Goal: Information Seeking & Learning: Learn about a topic

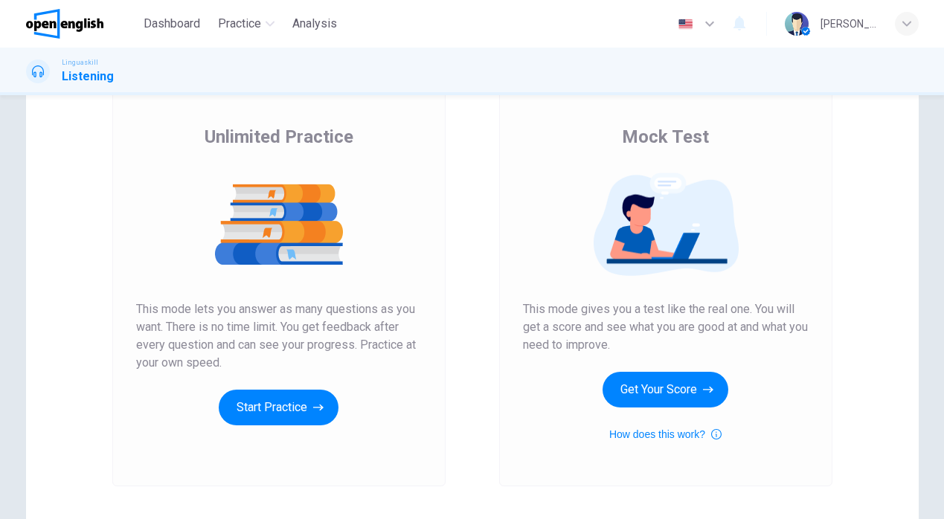
scroll to position [95, 0]
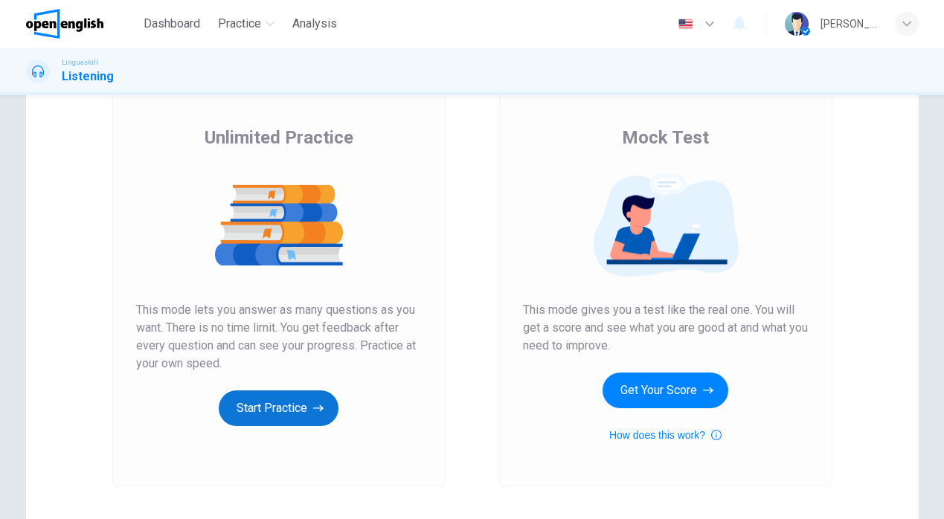
click at [306, 404] on button "Start Practice" at bounding box center [279, 408] width 120 height 36
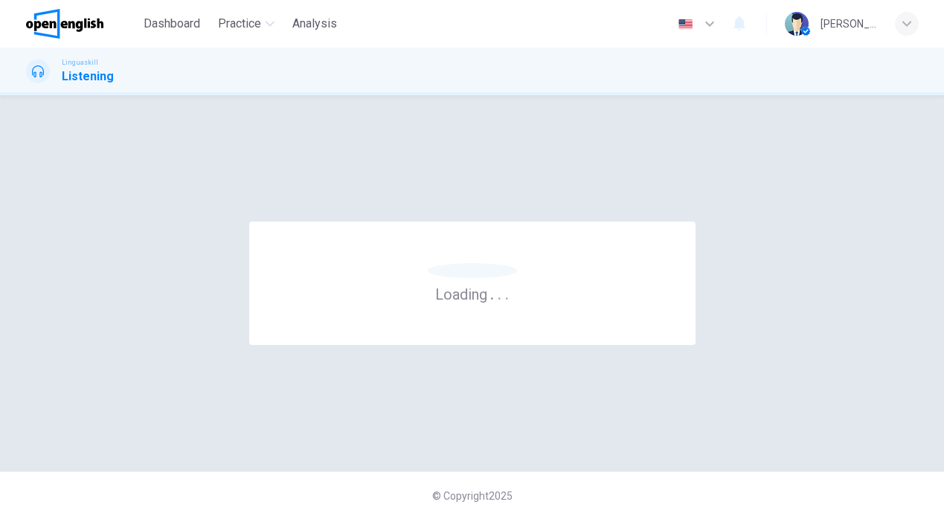
scroll to position [0, 0]
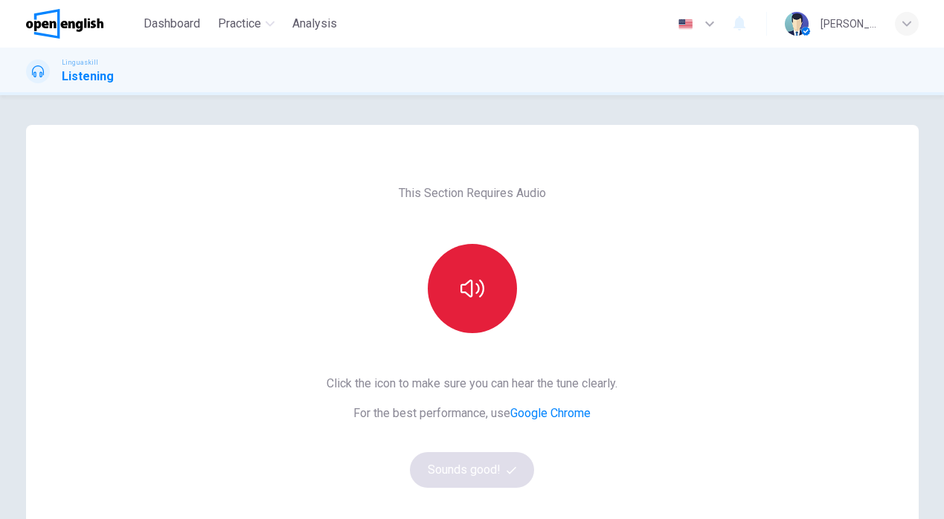
click at [491, 259] on button "button" at bounding box center [472, 288] width 89 height 89
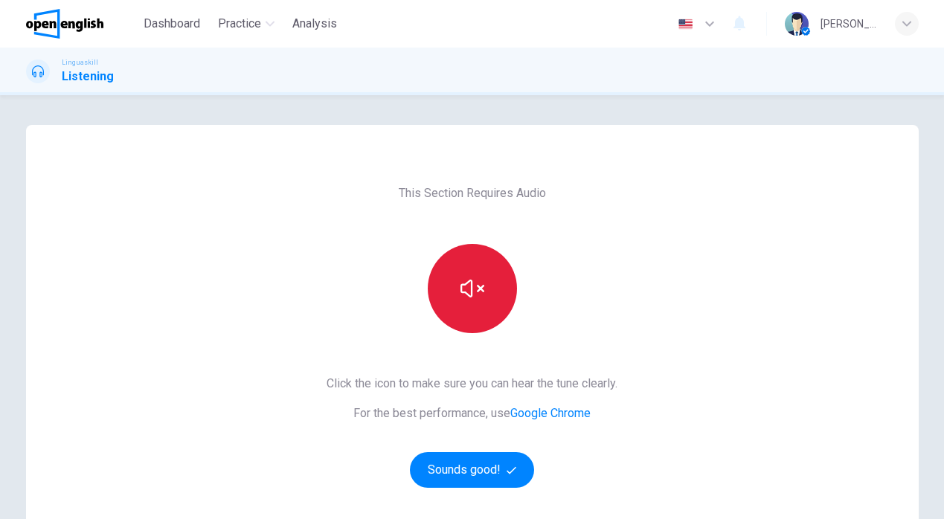
click at [481, 294] on icon "button" at bounding box center [472, 289] width 24 height 24
click at [481, 294] on icon "button" at bounding box center [472, 289] width 24 height 18
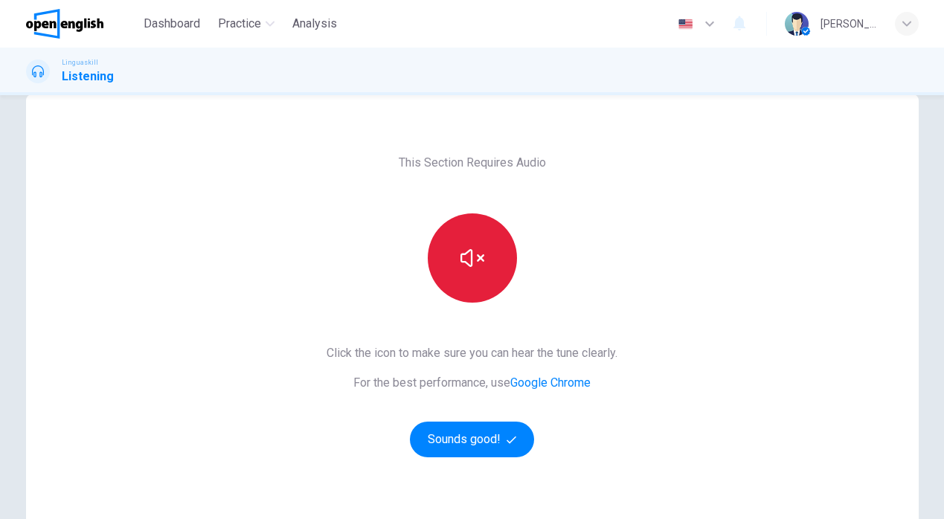
scroll to position [23, 0]
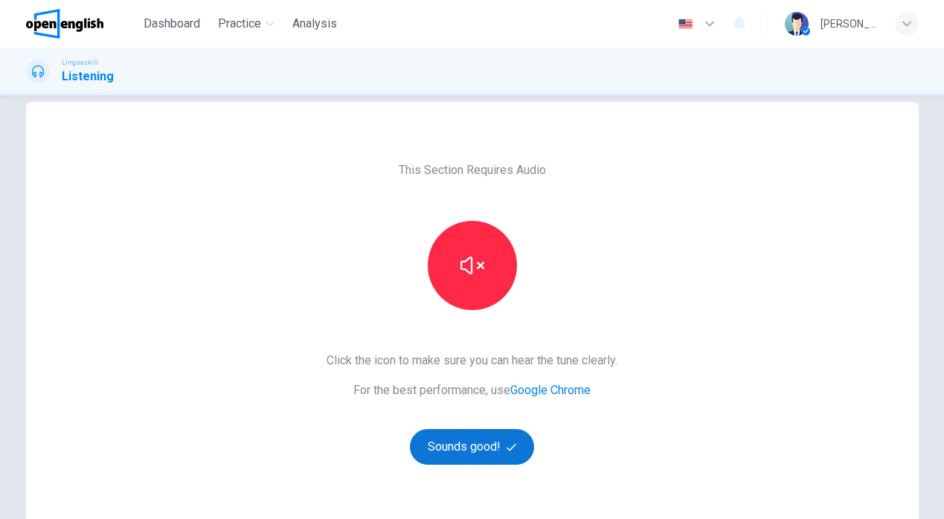
click at [481, 448] on button "Sounds good!" at bounding box center [472, 447] width 125 height 36
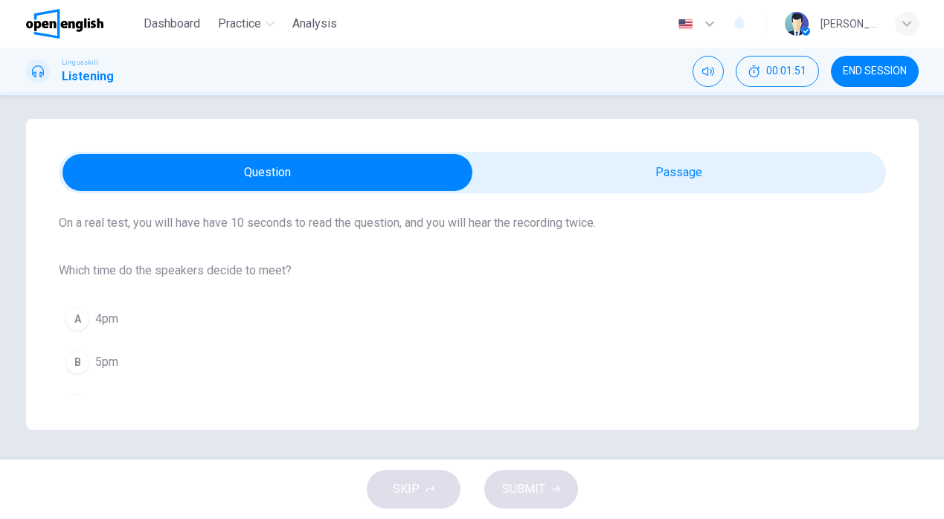
scroll to position [0, 0]
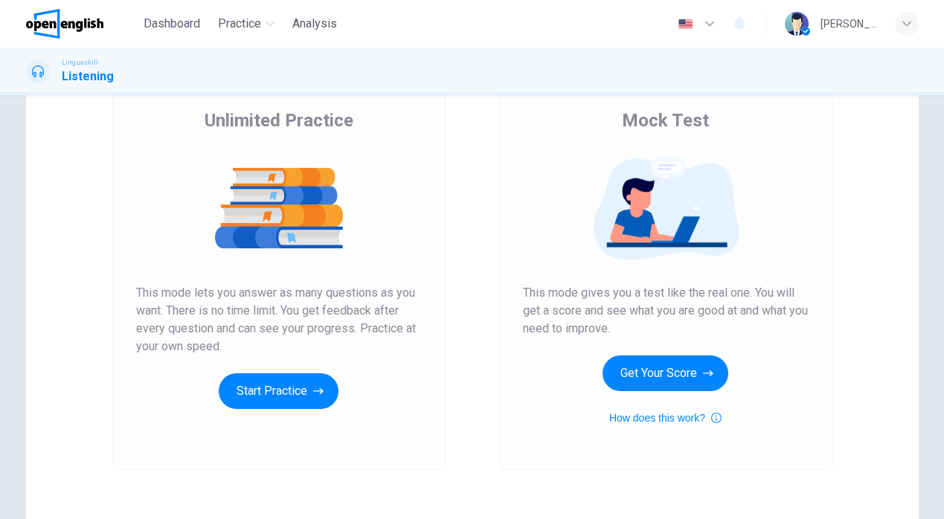
scroll to position [115, 0]
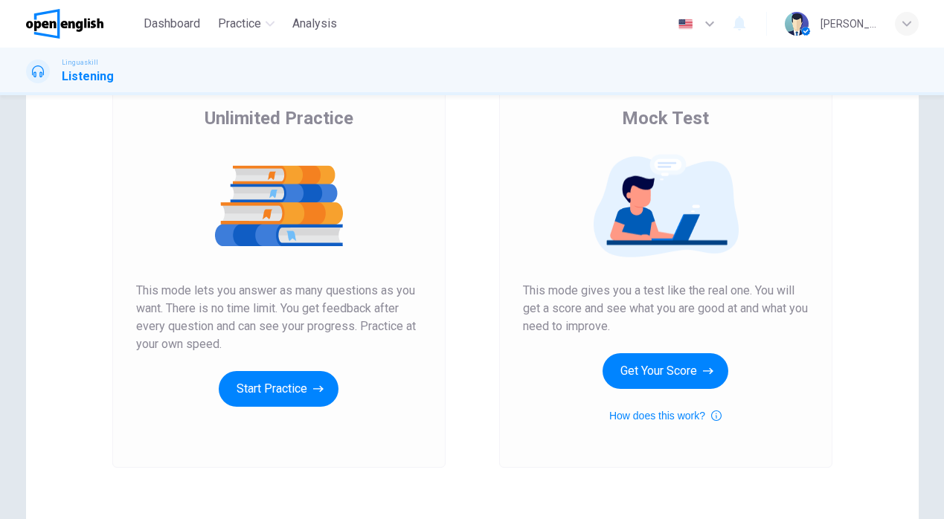
click at [303, 407] on div "Unlimited Practice This mode lets you answer as many questions as you want. The…" at bounding box center [278, 269] width 333 height 398
click at [303, 402] on button "Start Practice" at bounding box center [279, 389] width 120 height 36
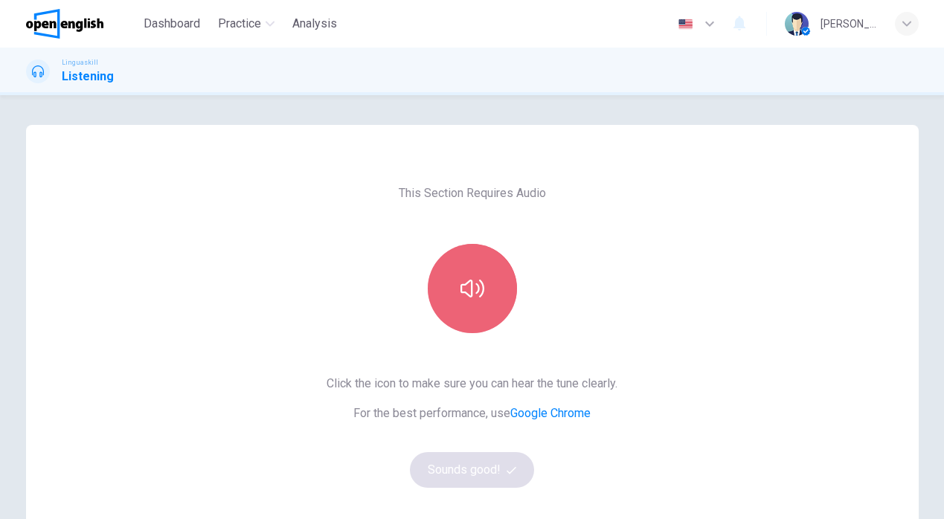
click at [474, 313] on button "button" at bounding box center [472, 288] width 89 height 89
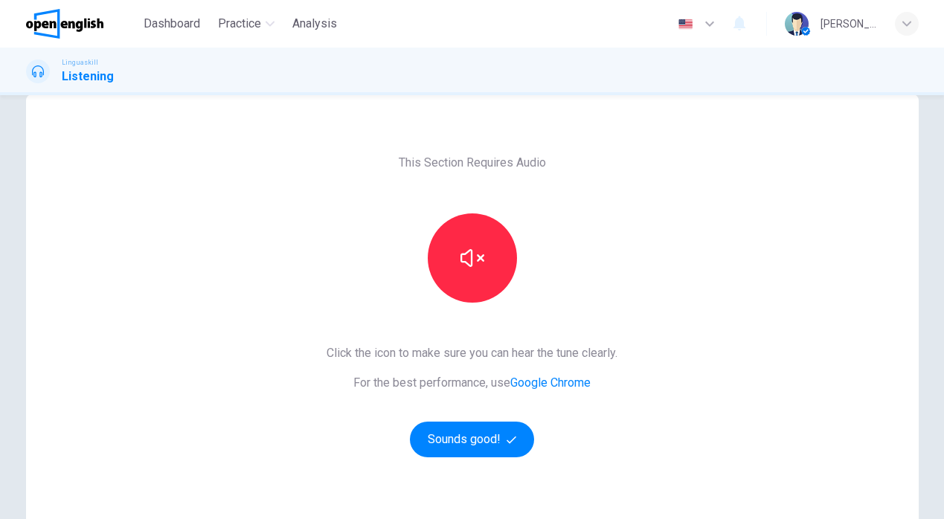
scroll to position [31, 0]
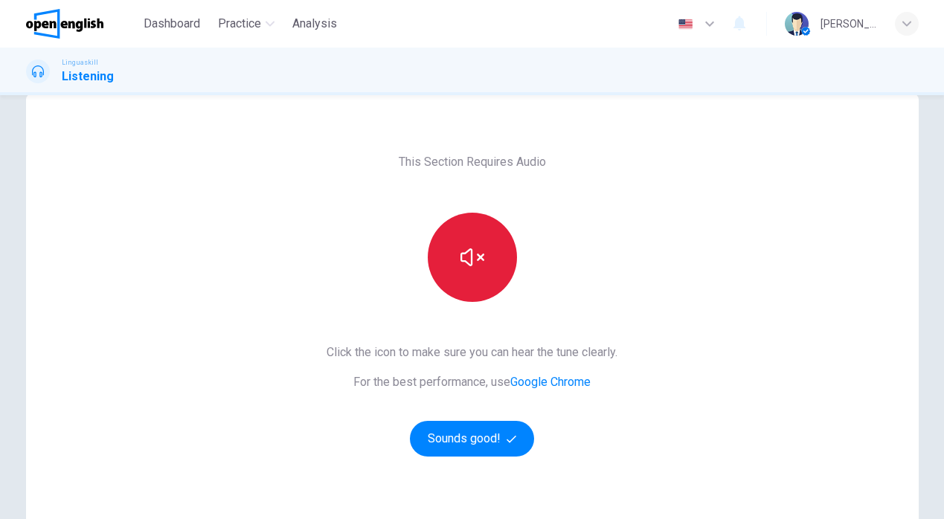
click at [483, 264] on icon "button" at bounding box center [472, 257] width 24 height 24
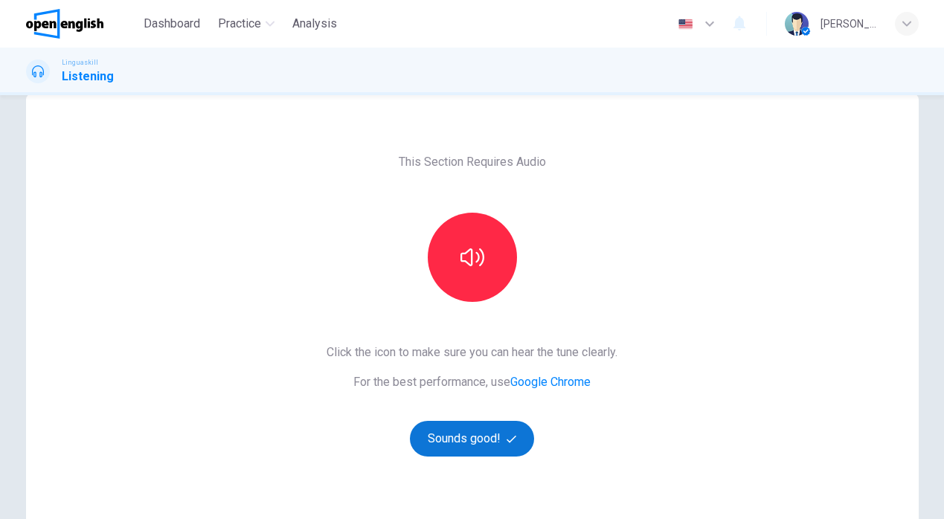
click at [501, 448] on button "Sounds good!" at bounding box center [472, 439] width 125 height 36
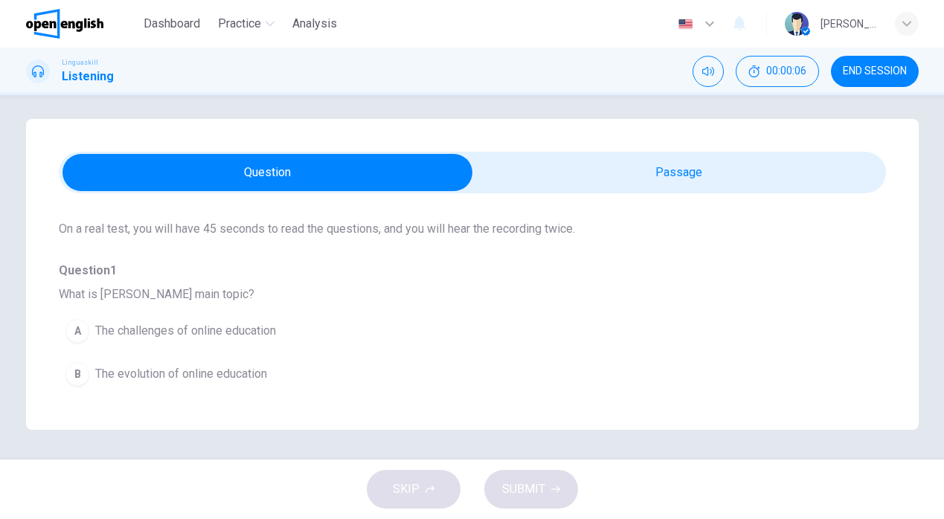
scroll to position [0, 0]
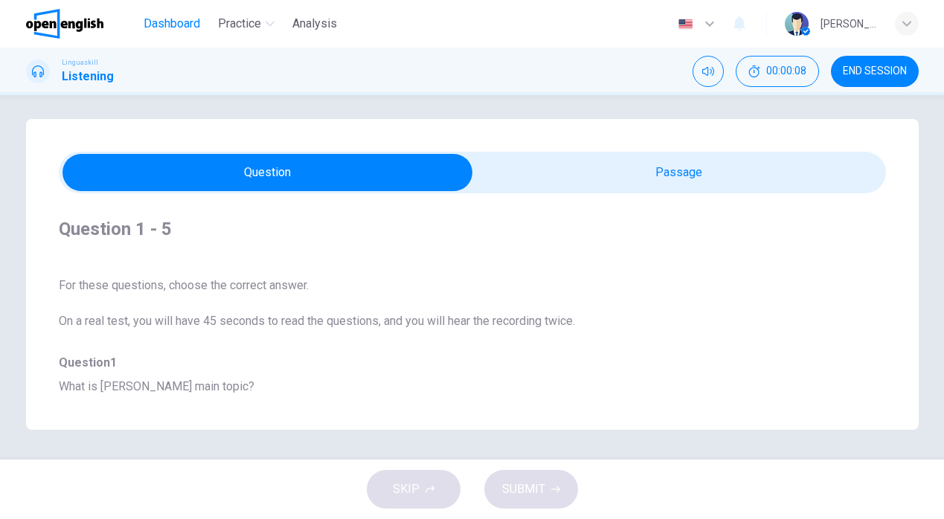
click at [184, 13] on button "Dashboard" at bounding box center [172, 23] width 68 height 27
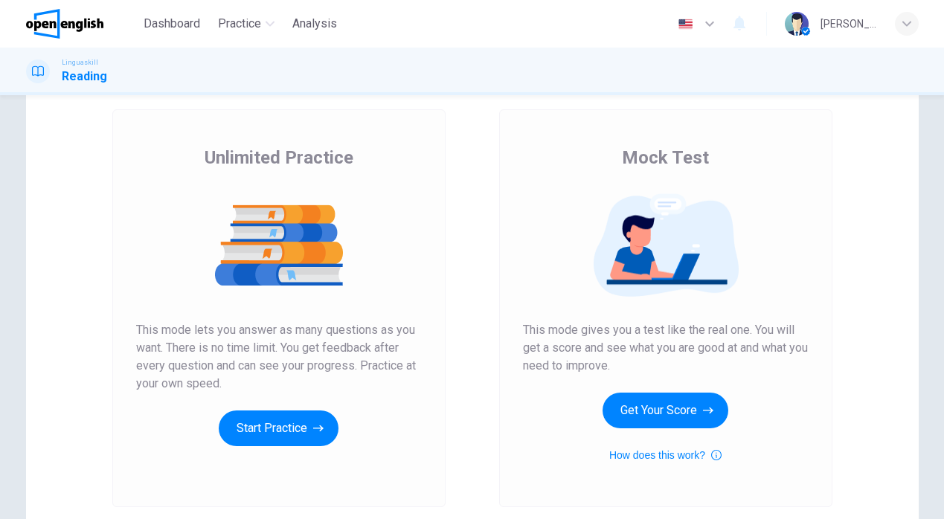
scroll to position [83, 0]
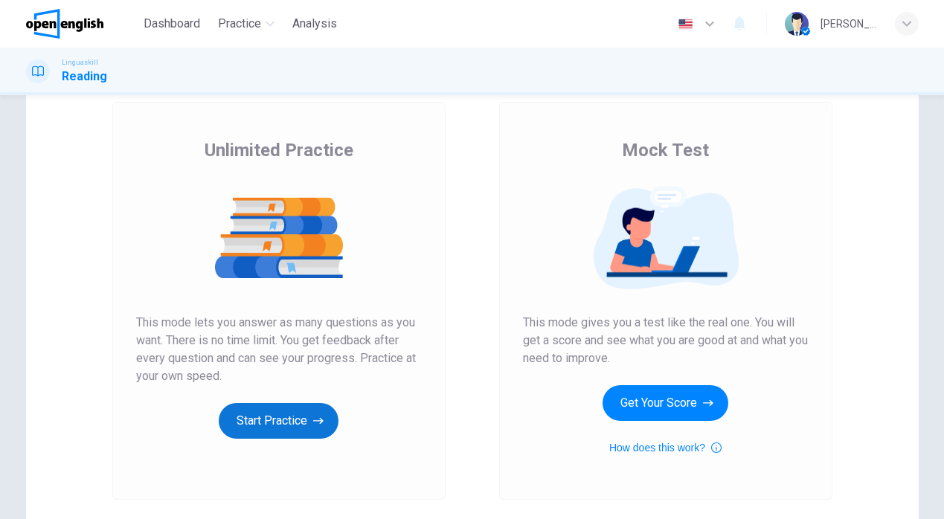
click at [298, 407] on button "Start Practice" at bounding box center [279, 421] width 120 height 36
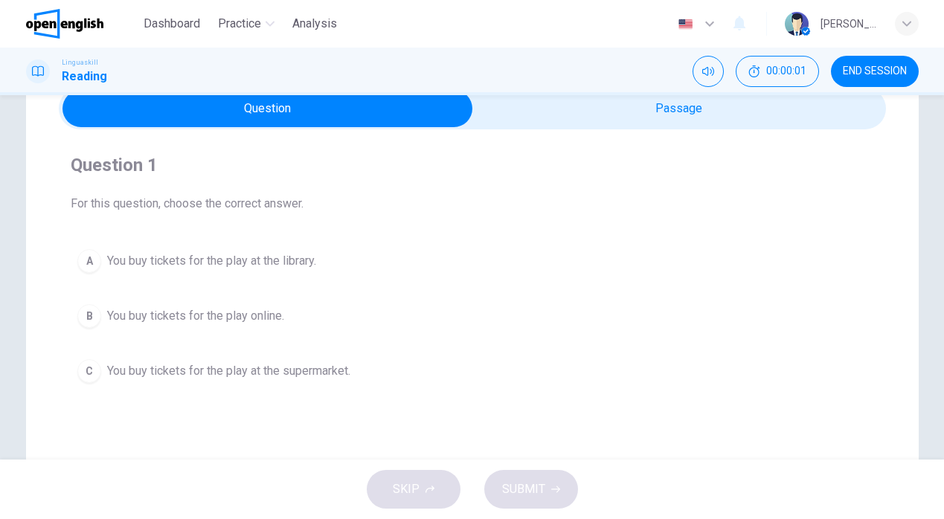
scroll to position [96, 0]
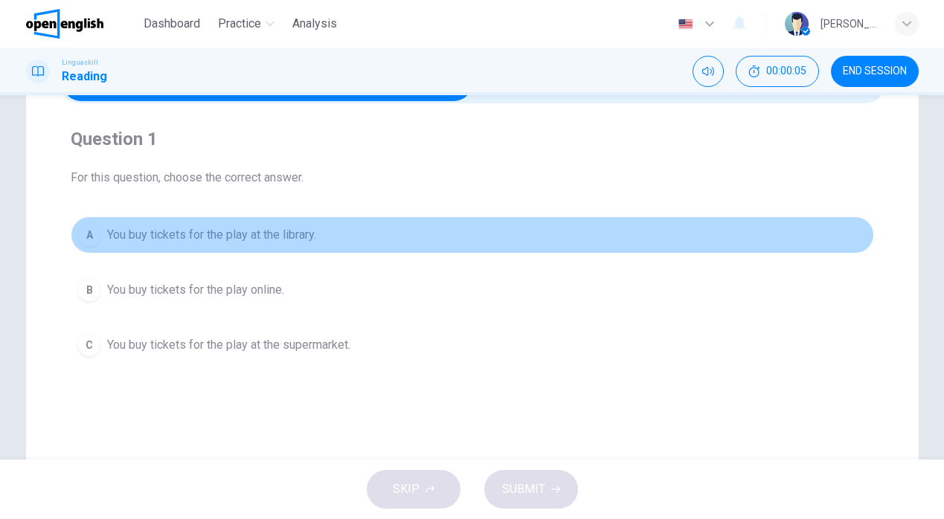
click at [212, 238] on span "You buy tickets for the play at the library." at bounding box center [211, 235] width 209 height 18
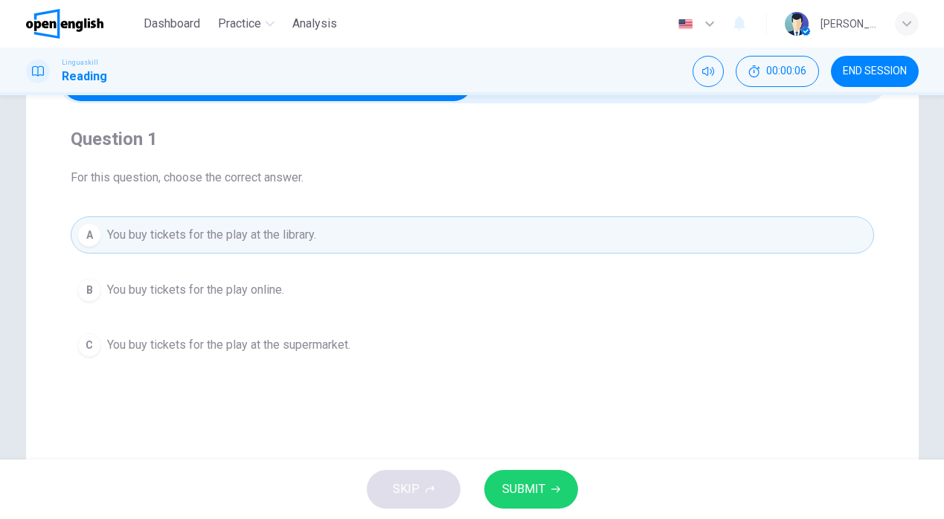
click at [542, 489] on span "SUBMIT" at bounding box center [523, 489] width 43 height 21
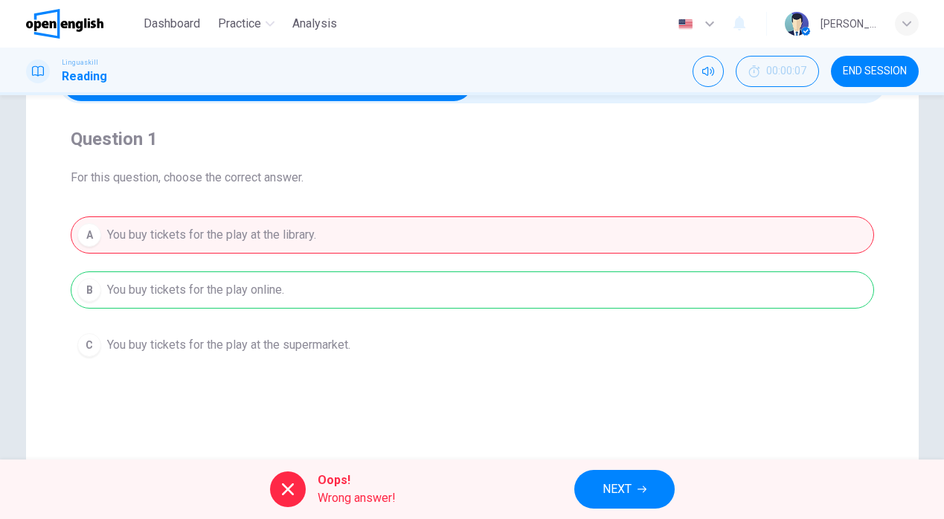
click at [633, 481] on button "NEXT" at bounding box center [624, 489] width 100 height 39
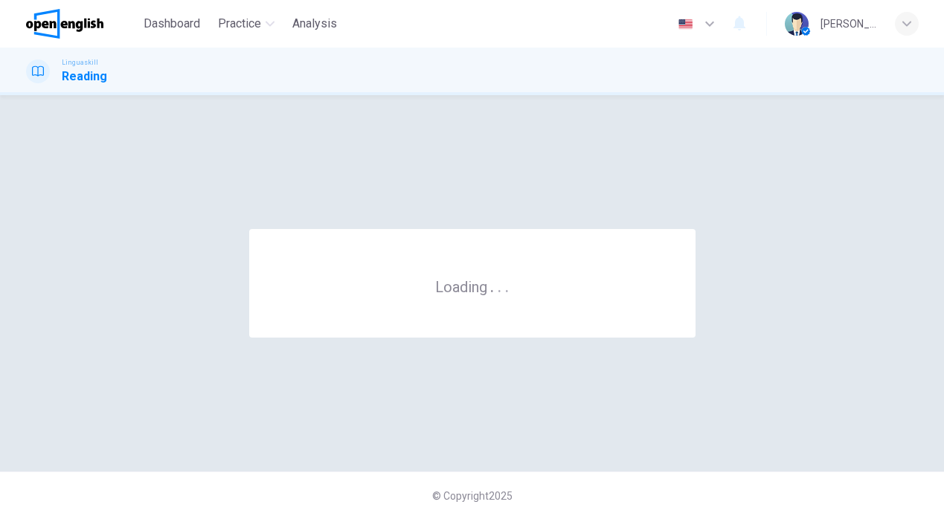
scroll to position [0, 0]
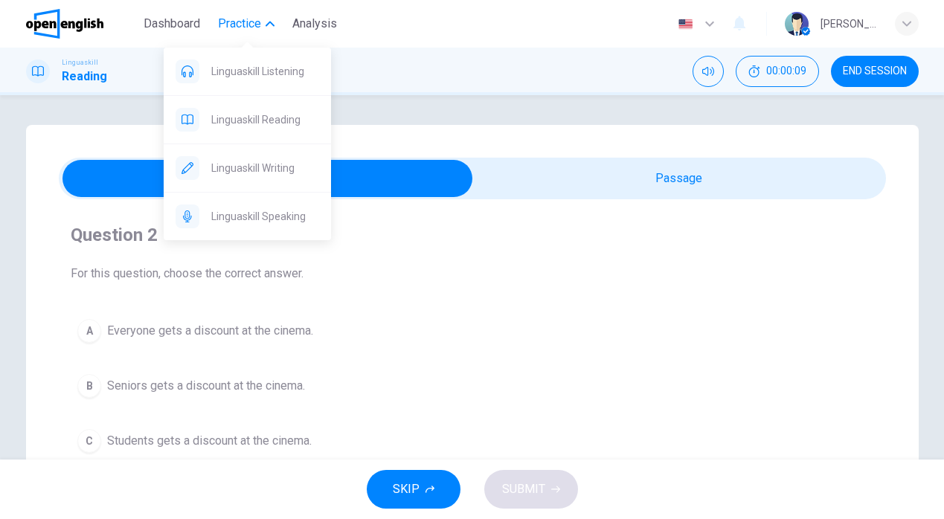
click at [256, 28] on span "Practice" at bounding box center [239, 24] width 43 height 18
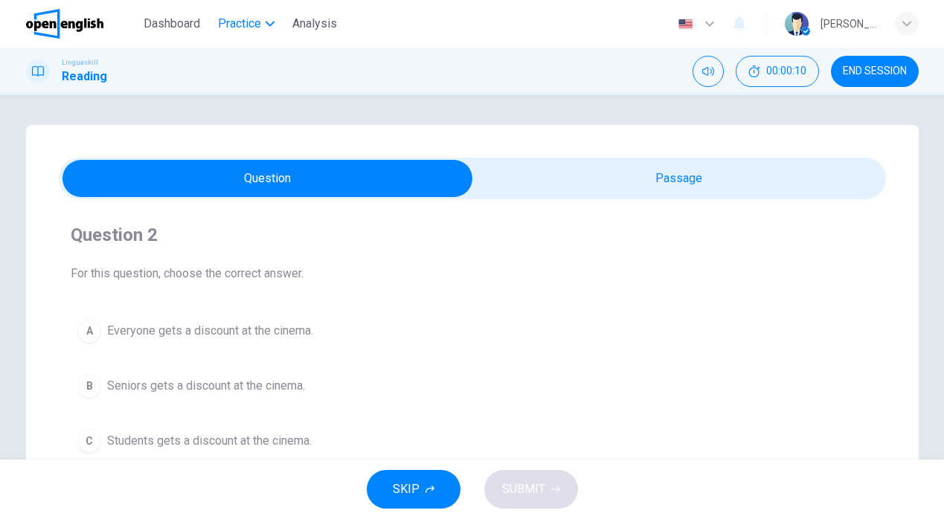
click at [256, 28] on span "Practice" at bounding box center [239, 24] width 43 height 18
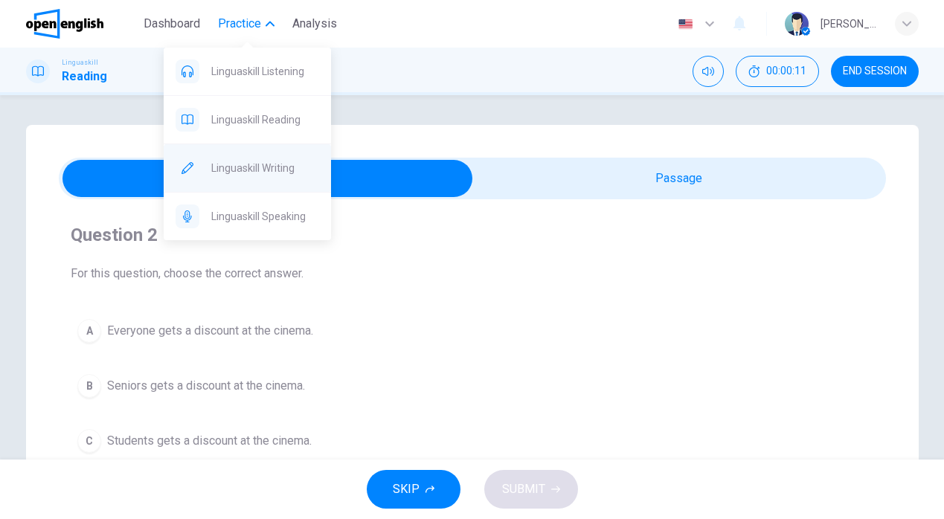
click at [272, 172] on span "Linguaskill Writing" at bounding box center [265, 168] width 108 height 18
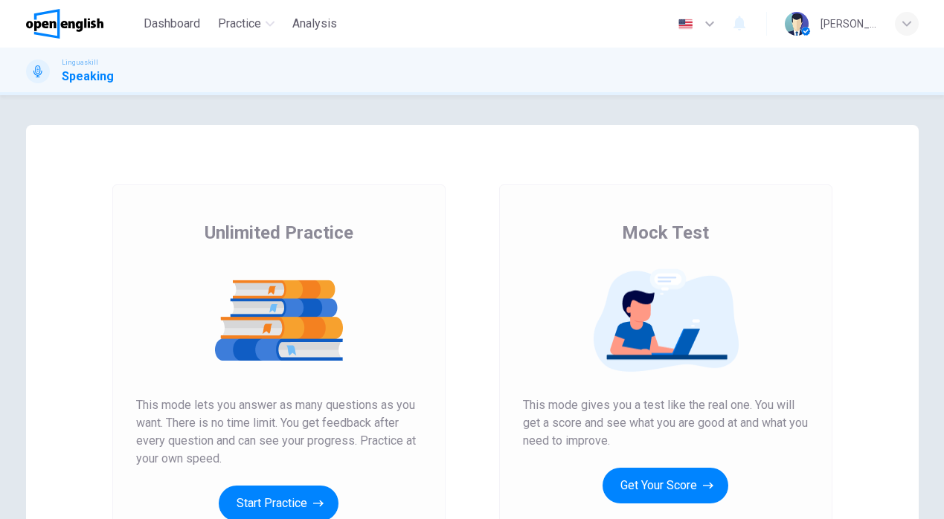
scroll to position [19, 0]
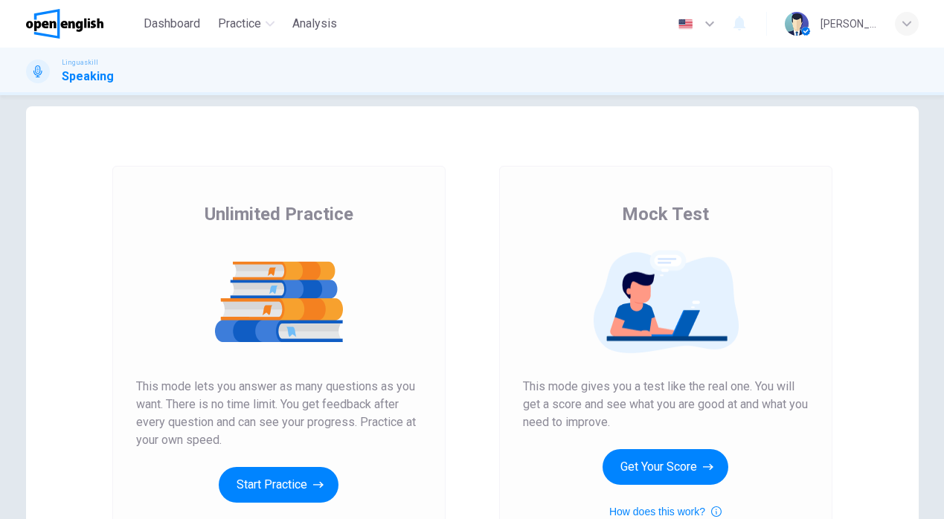
click at [280, 506] on div "Unlimited Practice This mode lets you answer as many questions as you want. The…" at bounding box center [278, 365] width 333 height 398
click at [280, 486] on button "Start Practice" at bounding box center [279, 485] width 120 height 36
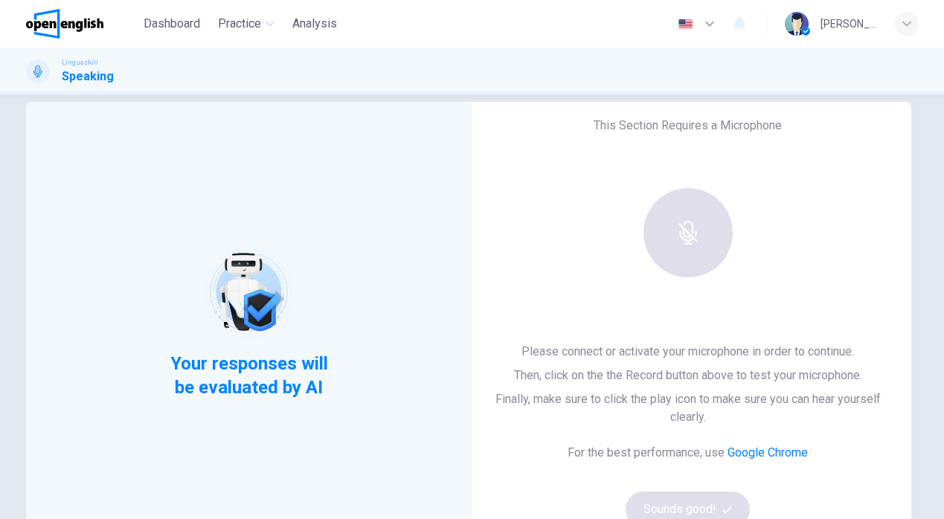
scroll to position [12, 0]
